Goal: Use online tool/utility: Utilize a website feature to perform a specific function

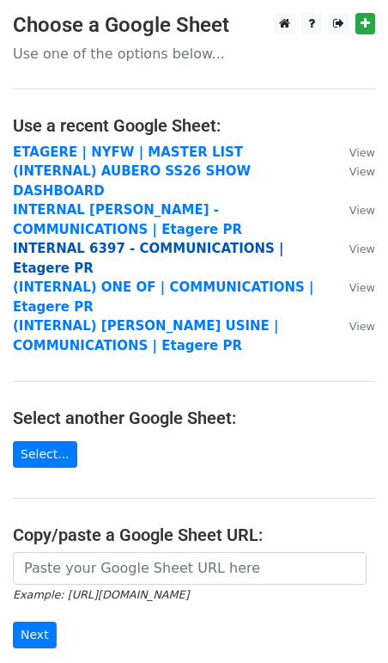
click at [91, 241] on strong "INTERNAL 6397 - COMMUNICATIONS | Etagere PR" at bounding box center [149, 258] width 272 height 35
